Goal: Information Seeking & Learning: Learn about a topic

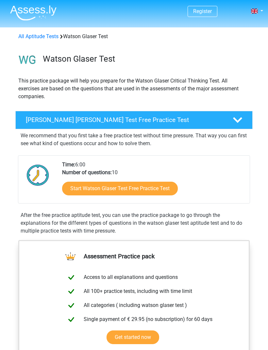
scroll to position [35, 0]
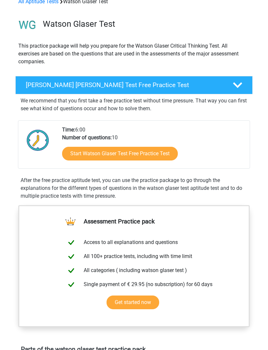
click at [237, 84] on icon at bounding box center [237, 85] width 9 height 9
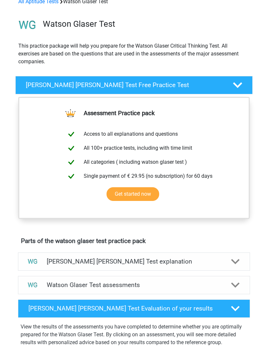
click at [243, 81] on div at bounding box center [237, 85] width 19 height 9
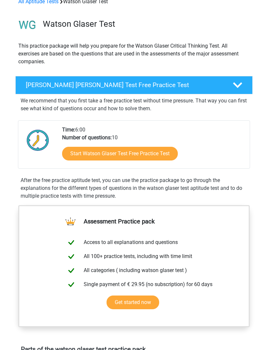
click at [147, 153] on link "Start Watson Glaser Test Free Practice Test" at bounding box center [119, 154] width 115 height 14
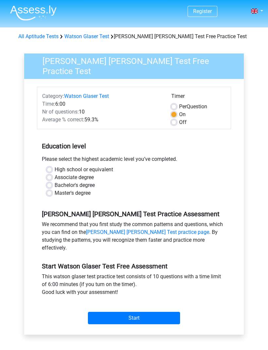
click at [179, 121] on label "Off" at bounding box center [183, 122] width 8 height 8
click at [176, 121] on input "Off" at bounding box center [173, 121] width 5 height 7
radio input "true"
click at [54, 181] on label "Bachelor's degree" at bounding box center [74, 185] width 40 height 8
click at [49, 181] on input "Bachelor's degree" at bounding box center [49, 184] width 5 height 7
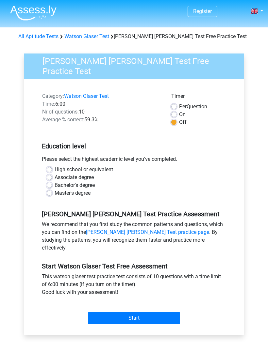
radio input "true"
click at [108, 312] on input "Start" at bounding box center [134, 318] width 92 height 12
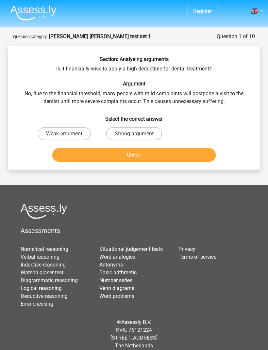
click at [121, 131] on label "Strong argument" at bounding box center [134, 133] width 56 height 13
click at [134, 134] on input "Strong argument" at bounding box center [136, 136] width 4 height 4
radio input "true"
click at [82, 152] on button "Check" at bounding box center [133, 155] width 163 height 14
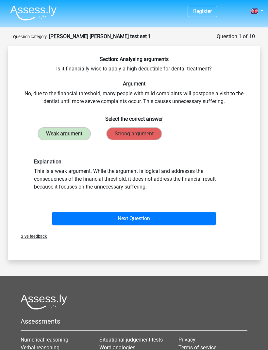
click at [78, 220] on button "Next Question" at bounding box center [133, 219] width 163 height 14
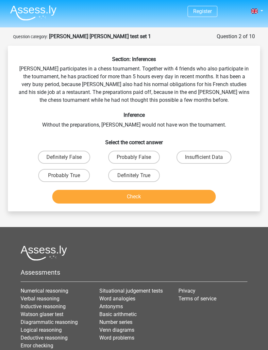
click at [54, 176] on label "Probably True" at bounding box center [64, 175] width 52 height 13
click at [64, 176] on input "Probably True" at bounding box center [66, 178] width 4 height 4
radio input "true"
click at [80, 196] on button "Check" at bounding box center [133, 197] width 163 height 14
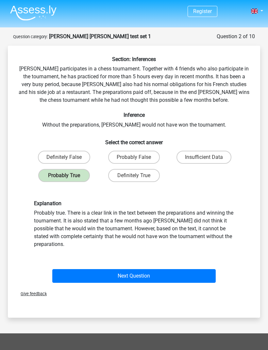
click at [91, 275] on button "Next Question" at bounding box center [133, 276] width 163 height 14
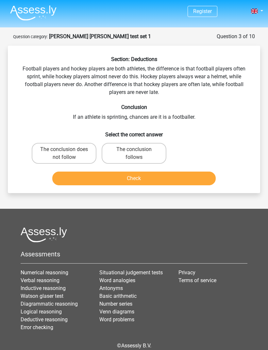
click at [53, 149] on label "The conclusion does not follow" at bounding box center [64, 153] width 65 height 21
click at [64, 149] on input "The conclusion does not follow" at bounding box center [66, 151] width 4 height 4
radio input "true"
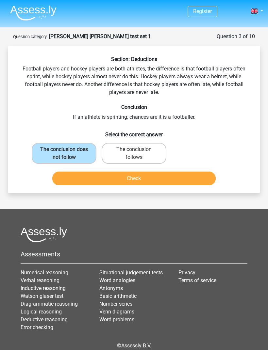
click at [73, 177] on button "Check" at bounding box center [133, 179] width 163 height 14
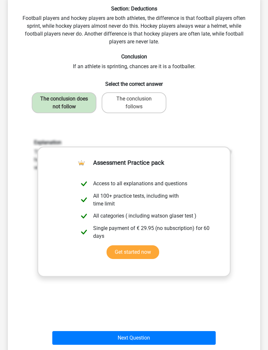
scroll to position [51, 0]
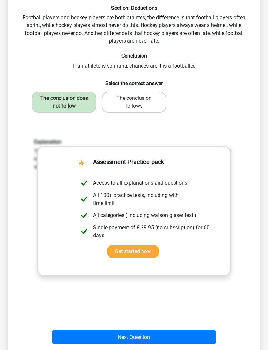
click at [68, 337] on button "Next Question" at bounding box center [133, 337] width 163 height 14
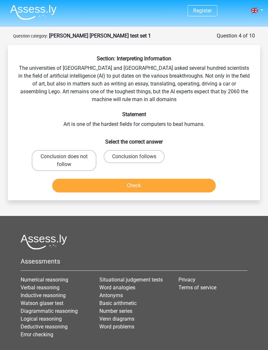
scroll to position [0, 0]
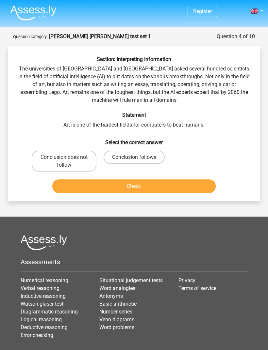
click at [131, 154] on label "Conclusion follows" at bounding box center [133, 157] width 61 height 13
click at [134, 157] on input "Conclusion follows" at bounding box center [136, 159] width 4 height 4
radio input "true"
click at [93, 182] on button "Check" at bounding box center [133, 186] width 163 height 14
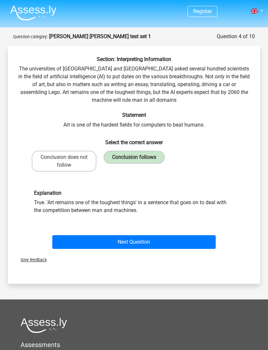
click at [76, 241] on button "Next Question" at bounding box center [133, 242] width 163 height 14
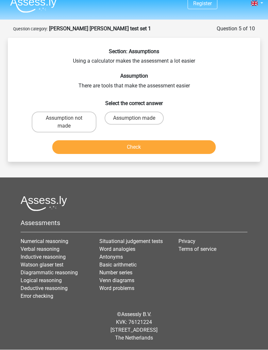
scroll to position [21, 0]
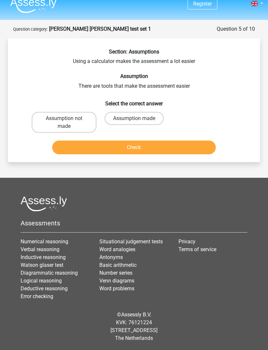
click at [119, 112] on label "Assumption made" at bounding box center [133, 118] width 59 height 13
click at [134, 118] on input "Assumption made" at bounding box center [136, 120] width 4 height 4
radio input "true"
click at [78, 141] on button "Check" at bounding box center [133, 148] width 163 height 14
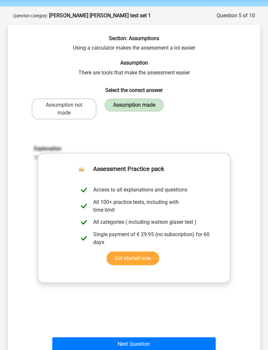
click at [63, 335] on div "Next Question" at bounding box center [133, 343] width 231 height 22
click at [71, 337] on button "Next Question" at bounding box center [133, 344] width 163 height 14
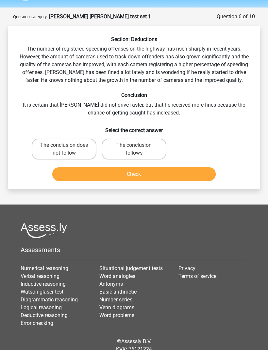
scroll to position [0, 0]
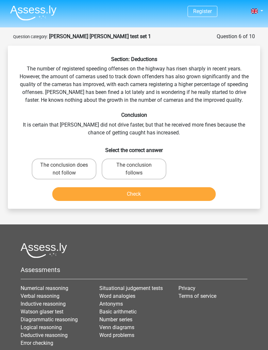
click at [53, 169] on label "The conclusion does not follow" at bounding box center [64, 169] width 65 height 21
click at [64, 169] on input "The conclusion does not follow" at bounding box center [66, 167] width 4 height 4
radio input "true"
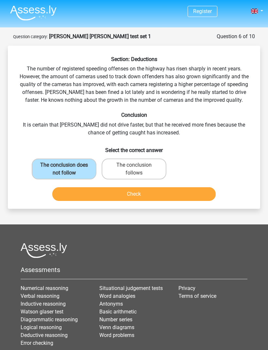
click at [77, 196] on button "Check" at bounding box center [133, 194] width 163 height 14
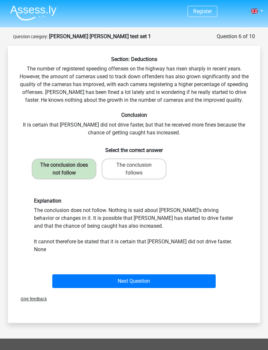
click at [79, 274] on button "Next Question" at bounding box center [133, 281] width 163 height 14
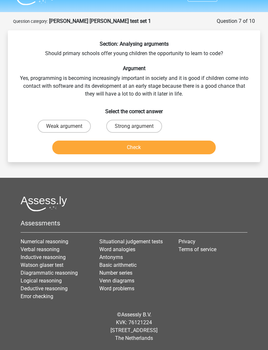
scroll to position [21, 0]
click at [57, 121] on label "Weak argument" at bounding box center [64, 126] width 53 height 13
click at [64, 126] on input "Weak argument" at bounding box center [66, 128] width 4 height 4
radio input "true"
click at [72, 141] on button "Check" at bounding box center [133, 148] width 163 height 14
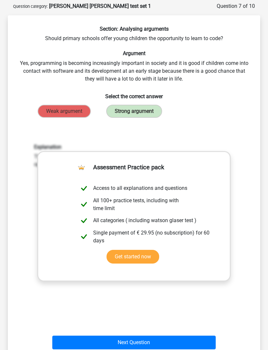
scroll to position [35, 0]
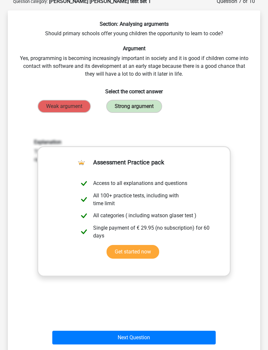
click at [191, 333] on button "Next Question" at bounding box center [133, 338] width 163 height 14
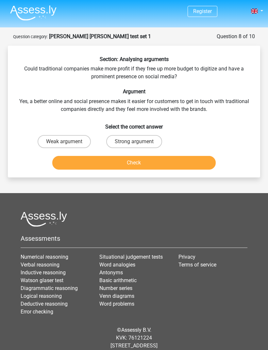
click at [54, 135] on label "Weak argument" at bounding box center [64, 141] width 53 height 13
click at [64, 142] on input "Weak argument" at bounding box center [66, 144] width 4 height 4
radio input "true"
click at [76, 164] on button "Check" at bounding box center [133, 163] width 163 height 14
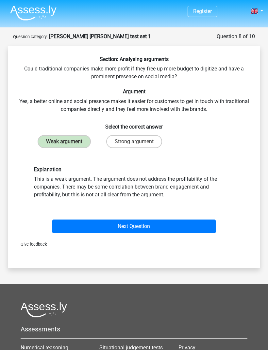
click at [72, 227] on button "Next Question" at bounding box center [133, 227] width 163 height 14
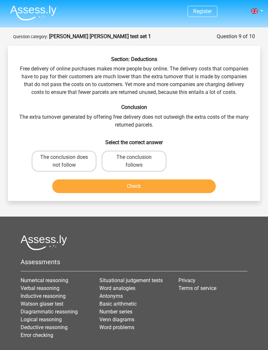
click at [60, 162] on label "The conclusion does not follow" at bounding box center [64, 161] width 65 height 21
click at [64, 161] on input "The conclusion does not follow" at bounding box center [66, 159] width 4 height 4
radio input "true"
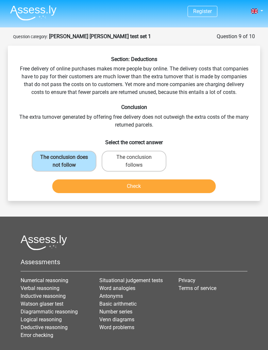
click at [72, 186] on button "Check" at bounding box center [133, 186] width 163 height 14
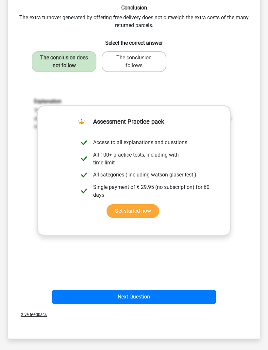
click at [194, 291] on button "Next Question" at bounding box center [133, 297] width 163 height 14
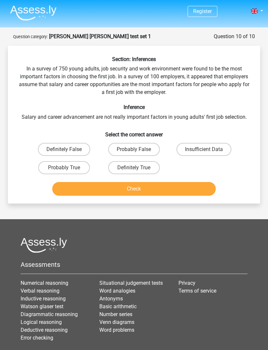
click at [147, 147] on label "Probably False" at bounding box center [134, 149] width 52 height 13
click at [138, 149] on input "Probably False" at bounding box center [136, 151] width 4 height 4
radio input "true"
click at [180, 185] on button "Check" at bounding box center [133, 189] width 163 height 14
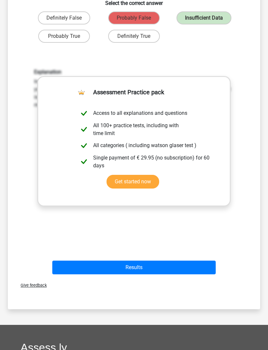
scroll to position [158, 0]
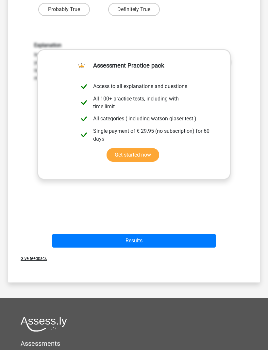
click at [200, 235] on button "Results" at bounding box center [133, 241] width 163 height 14
